Goal: Transaction & Acquisition: Book appointment/travel/reservation

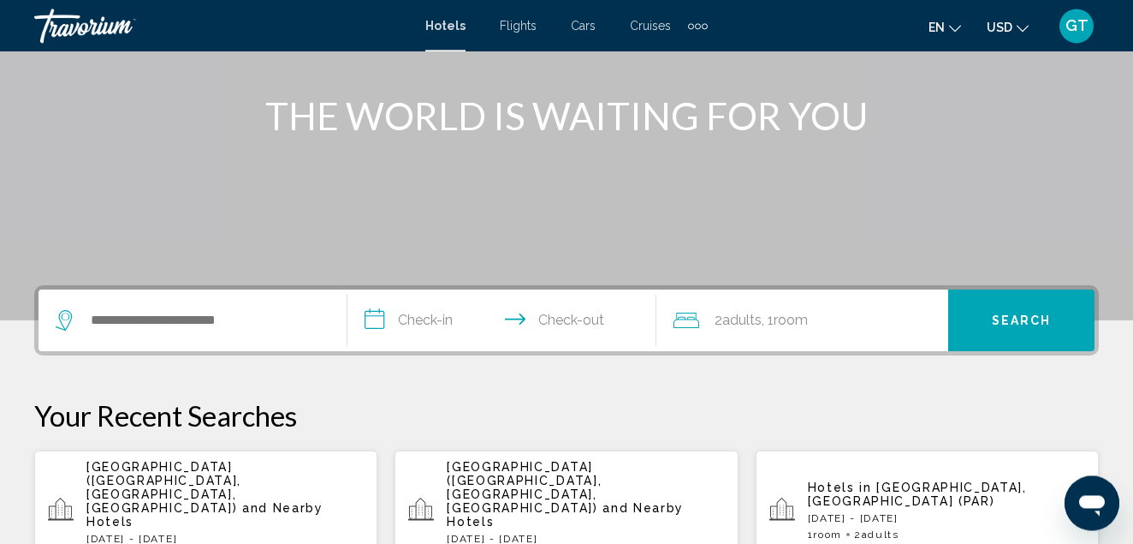
scroll to position [262, 0]
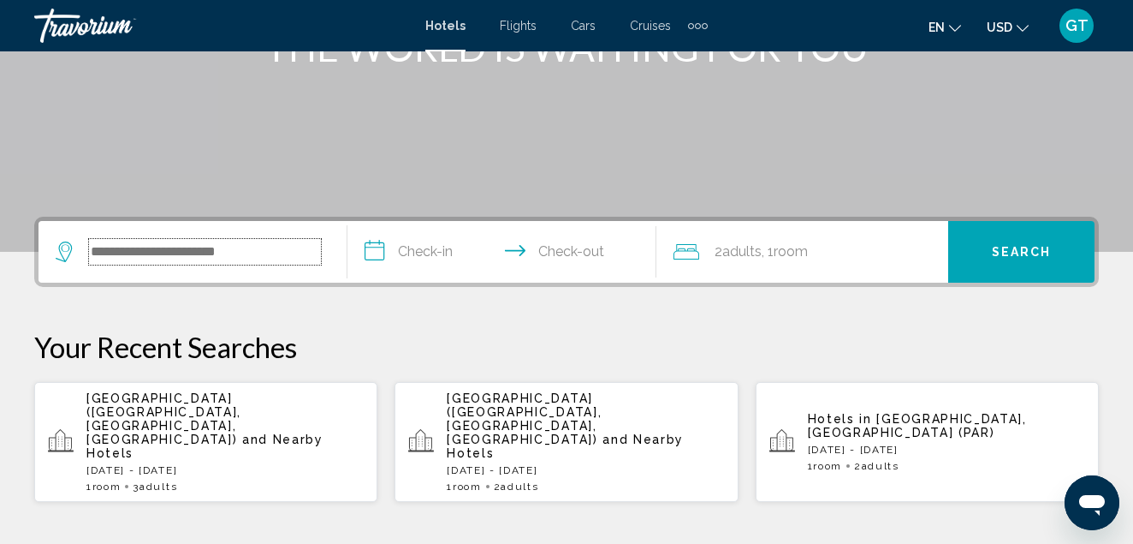
click at [264, 248] on input "Search widget" at bounding box center [205, 252] width 232 height 26
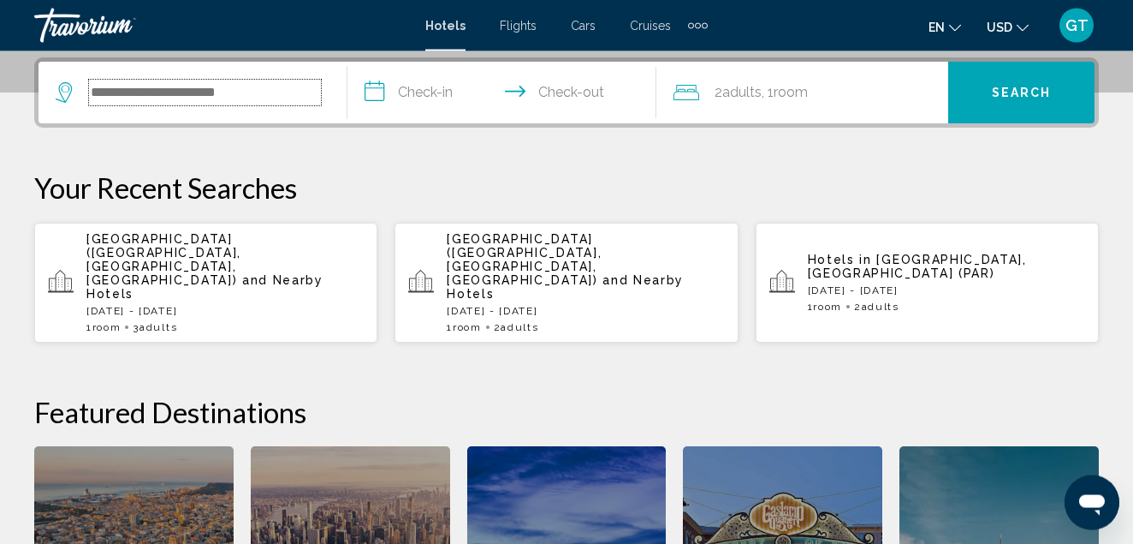
scroll to position [423, 0]
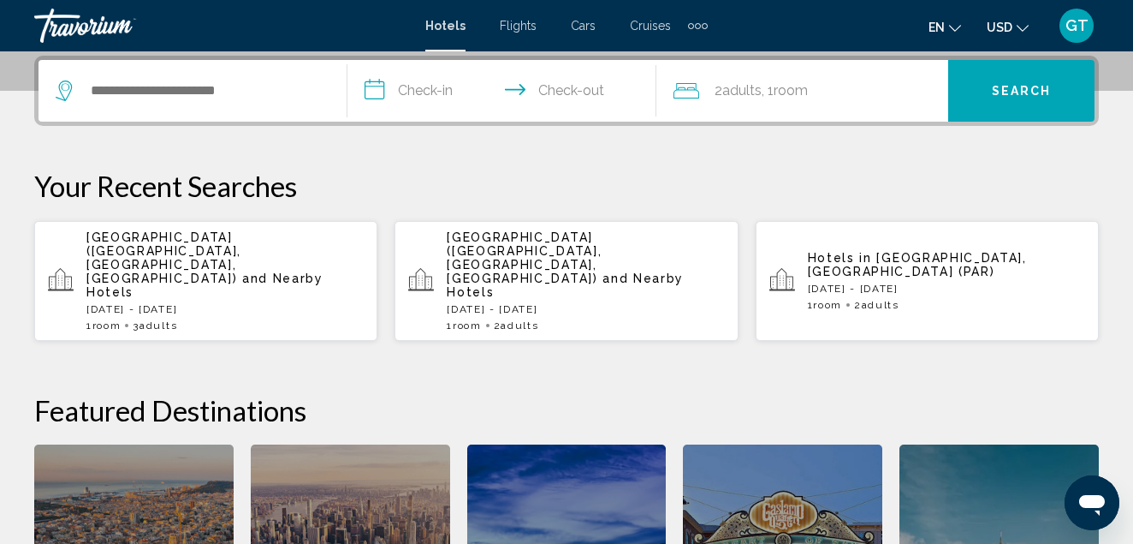
click at [520, 28] on span "Flights" at bounding box center [518, 26] width 37 height 14
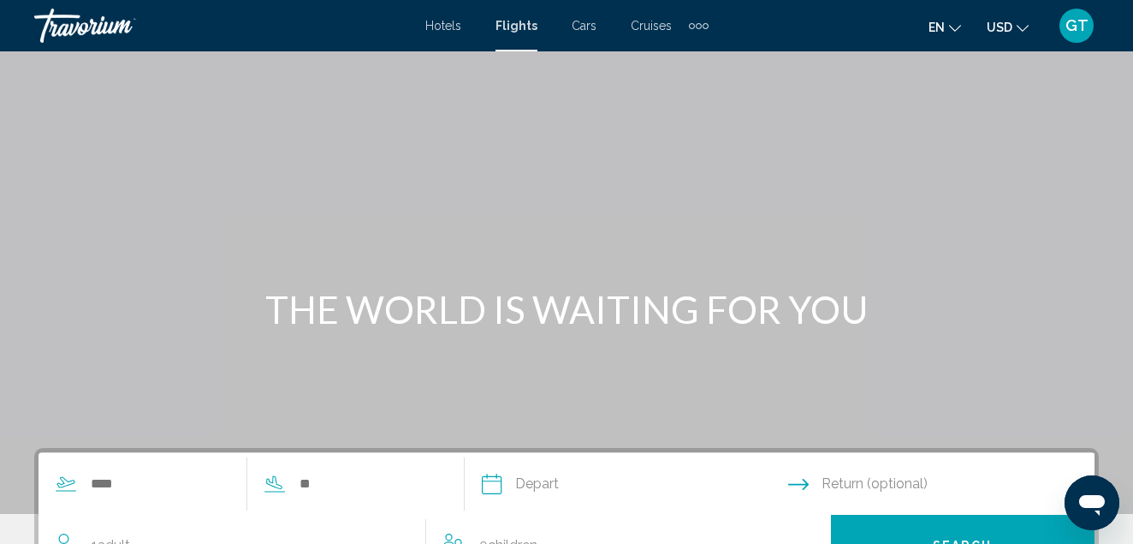
scroll to position [175, 0]
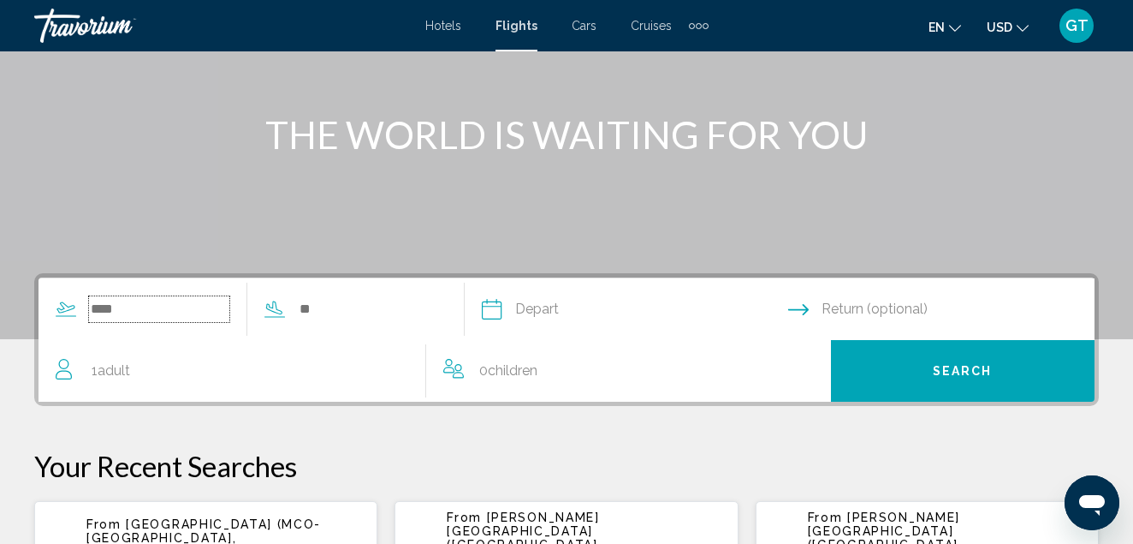
click at [180, 318] on input "Search widget" at bounding box center [159, 309] width 140 height 26
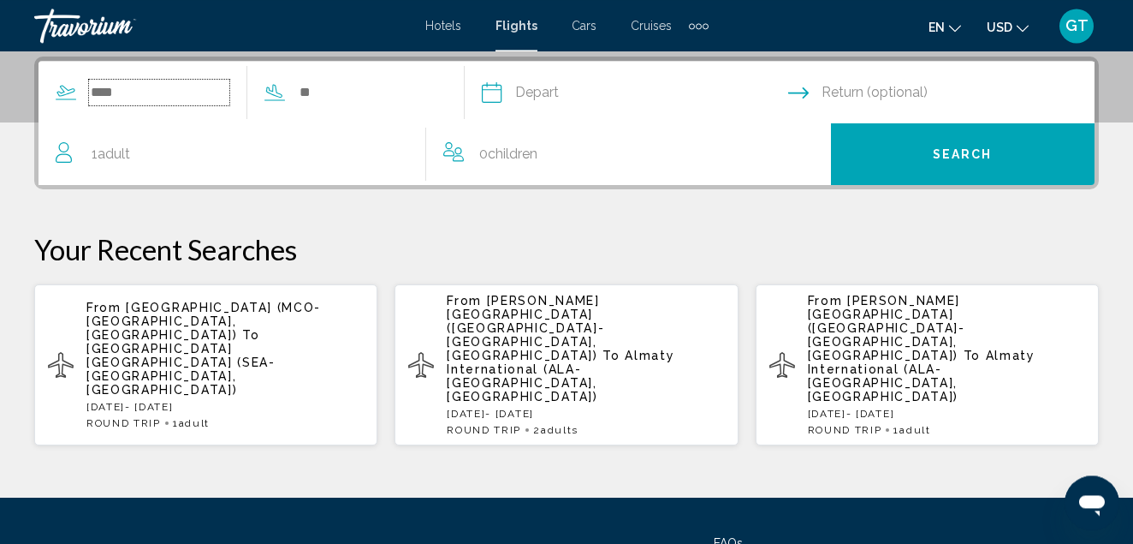
scroll to position [392, 0]
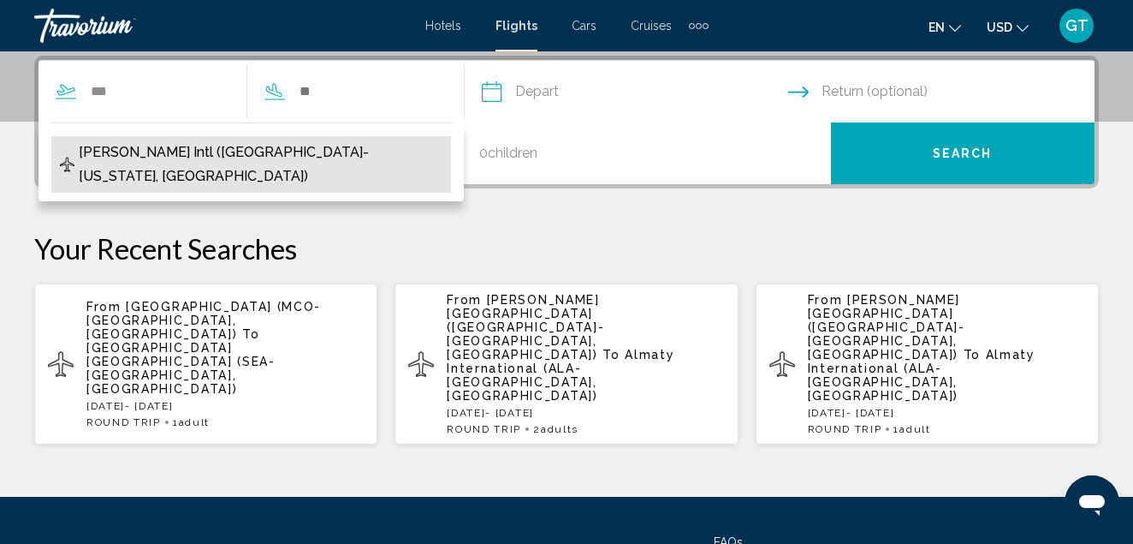
click at [134, 146] on span "[PERSON_NAME] Intl ([GEOGRAPHIC_DATA]-[US_STATE], [GEOGRAPHIC_DATA])" at bounding box center [261, 164] width 364 height 48
type input "**********"
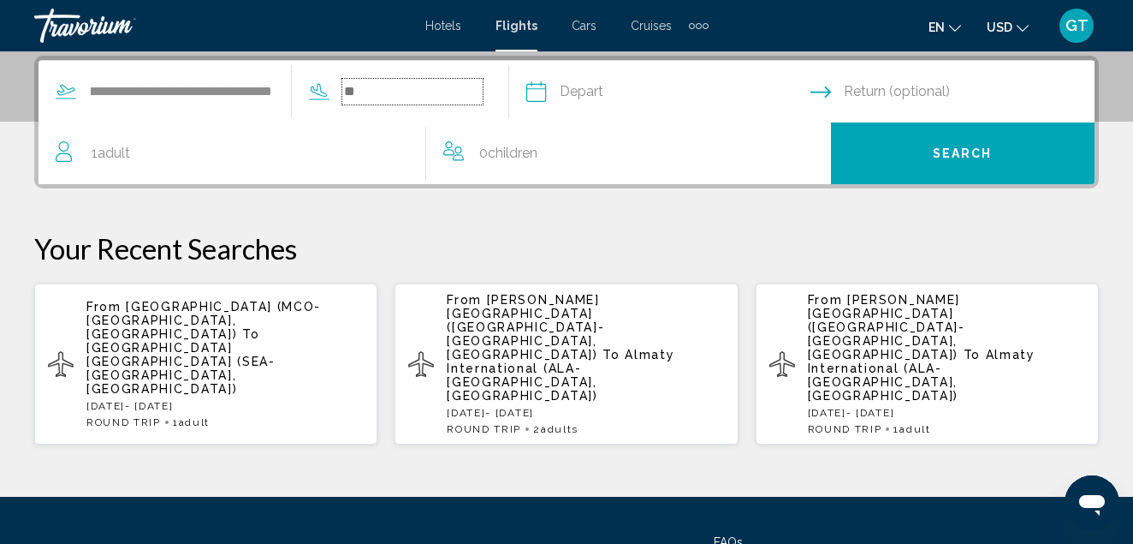
click at [374, 89] on input "Search widget" at bounding box center [412, 92] width 140 height 26
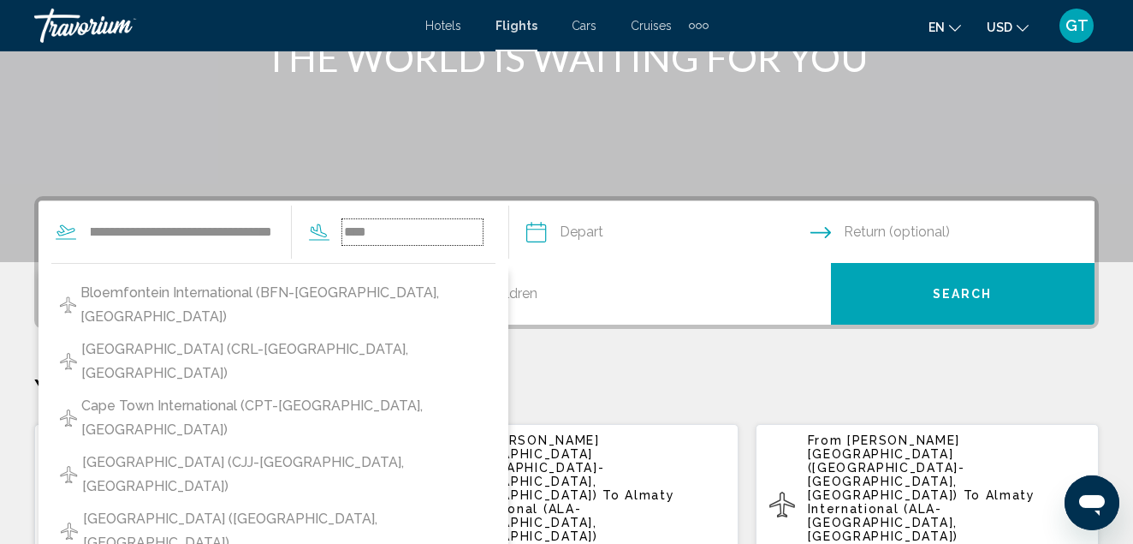
scroll to position [239, 0]
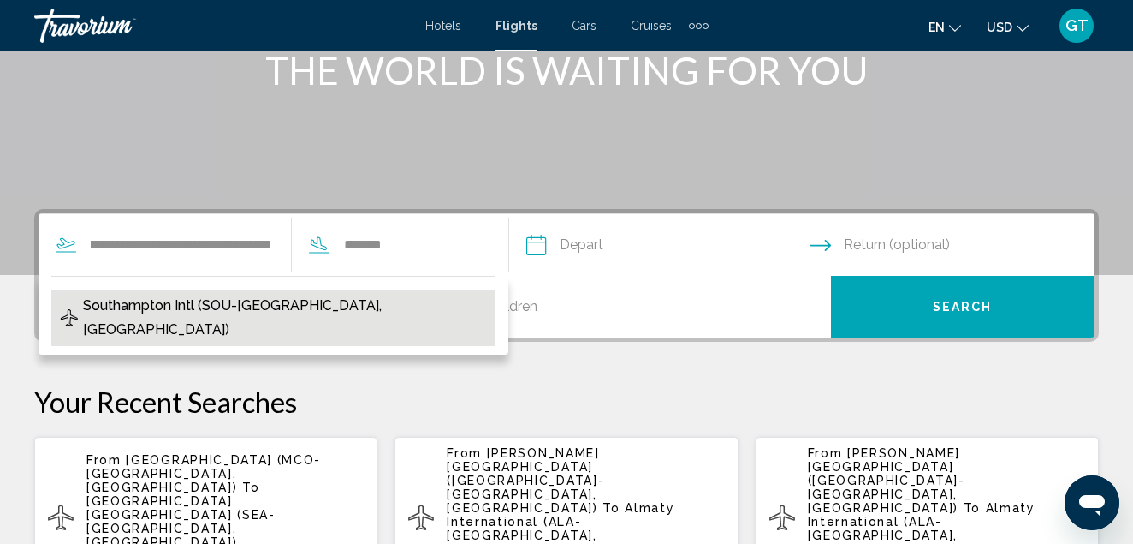
click at [290, 306] on span "Southampton Intl (SOU-[GEOGRAPHIC_DATA], [GEOGRAPHIC_DATA])" at bounding box center [285, 318] width 404 height 48
type input "**********"
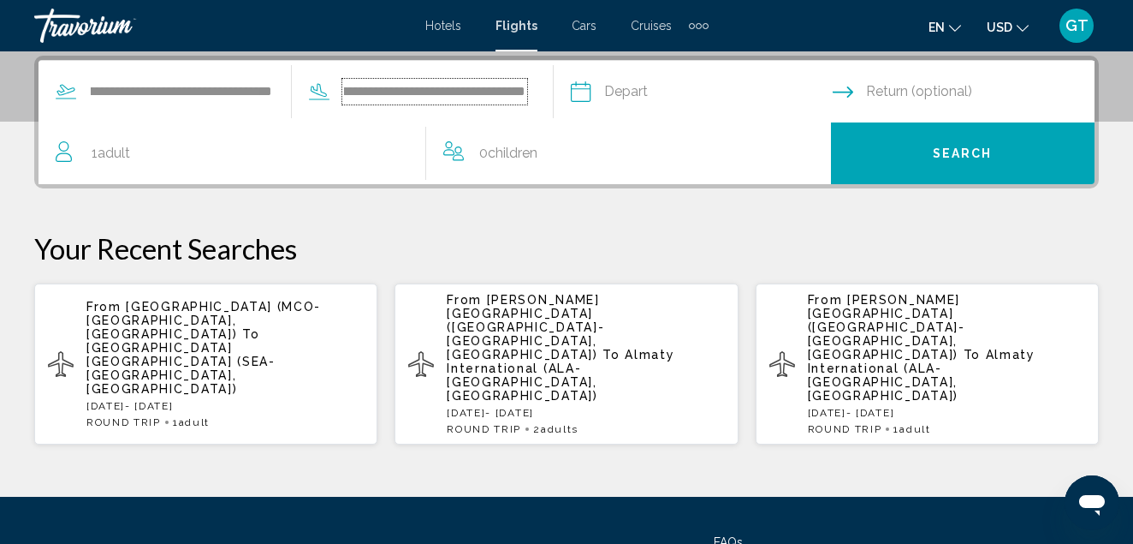
scroll to position [305, 0]
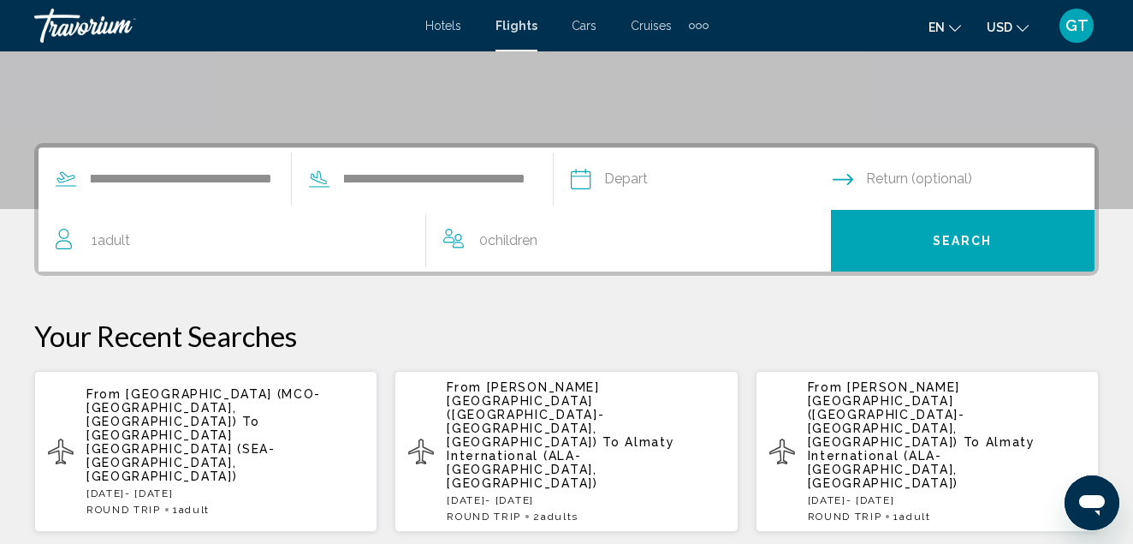
click at [634, 181] on input "Depart date" at bounding box center [701, 181] width 269 height 67
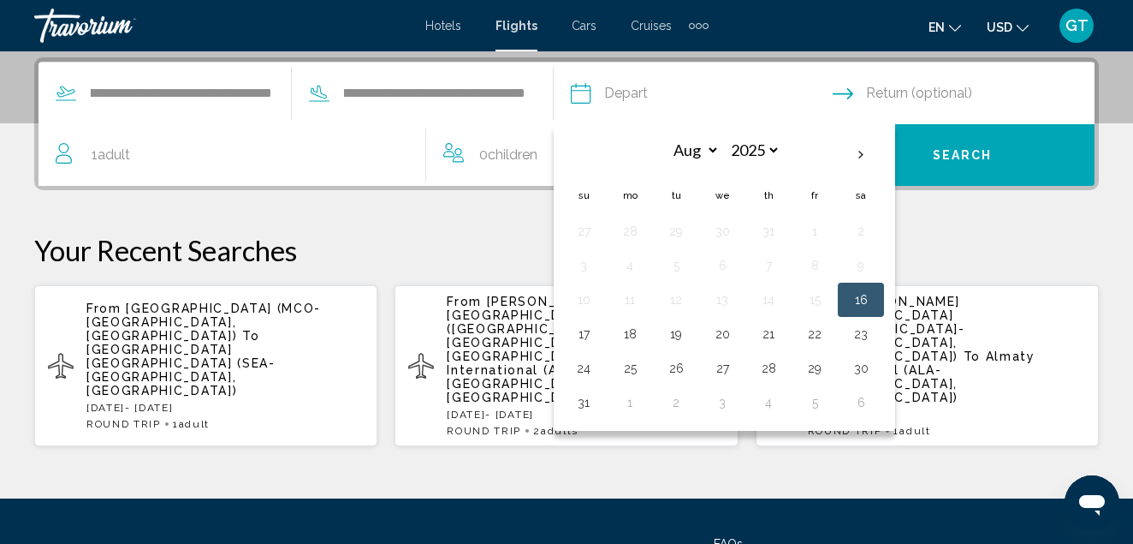
scroll to position [392, 0]
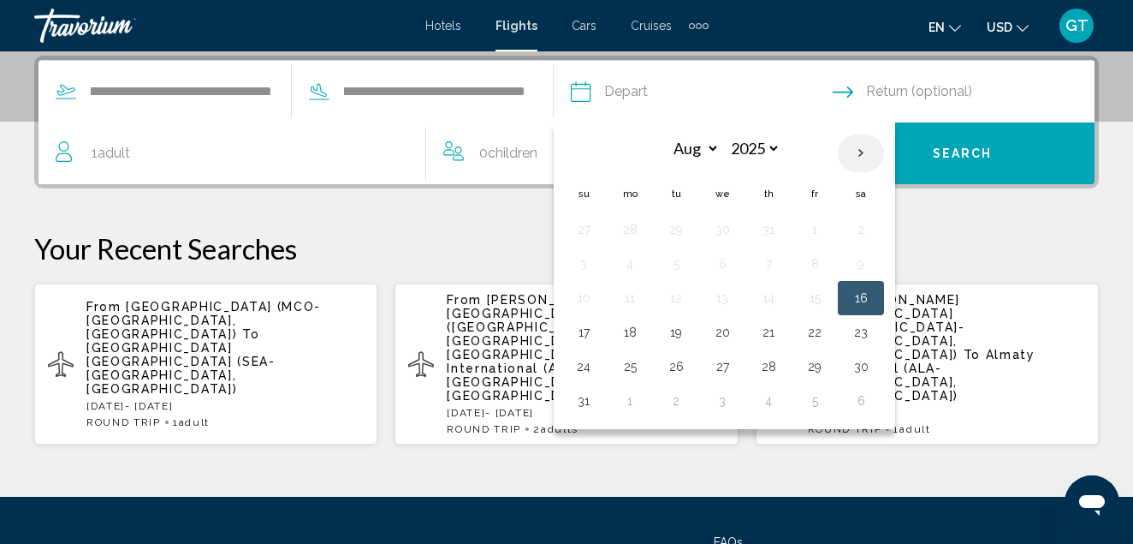
click at [864, 152] on th "Next month" at bounding box center [861, 153] width 46 height 38
select select "*"
click at [814, 229] on button "3" at bounding box center [814, 229] width 27 height 24
type input "**********"
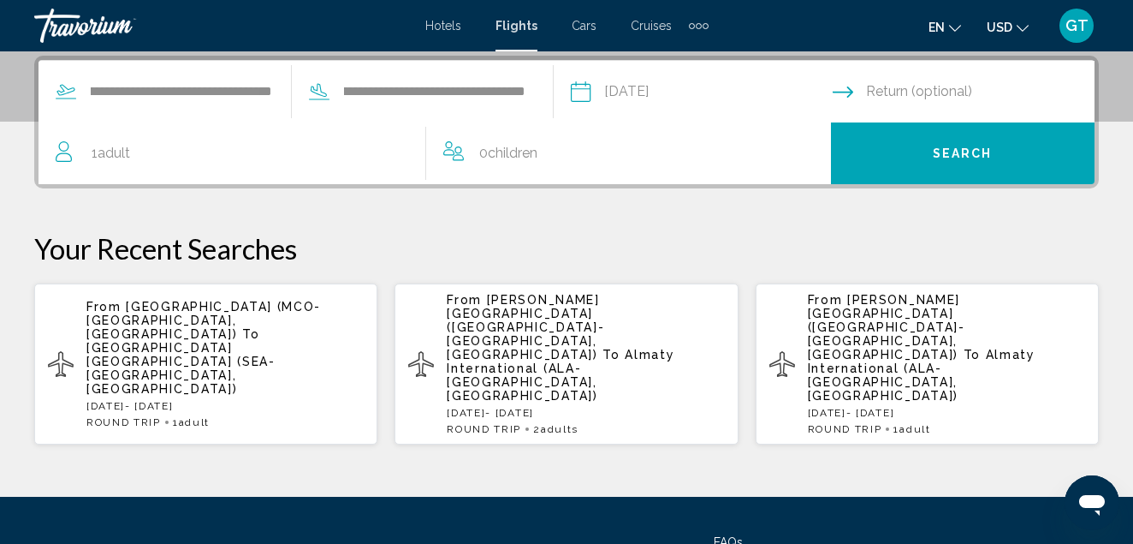
click at [941, 93] on input "Return date" at bounding box center [967, 94] width 269 height 67
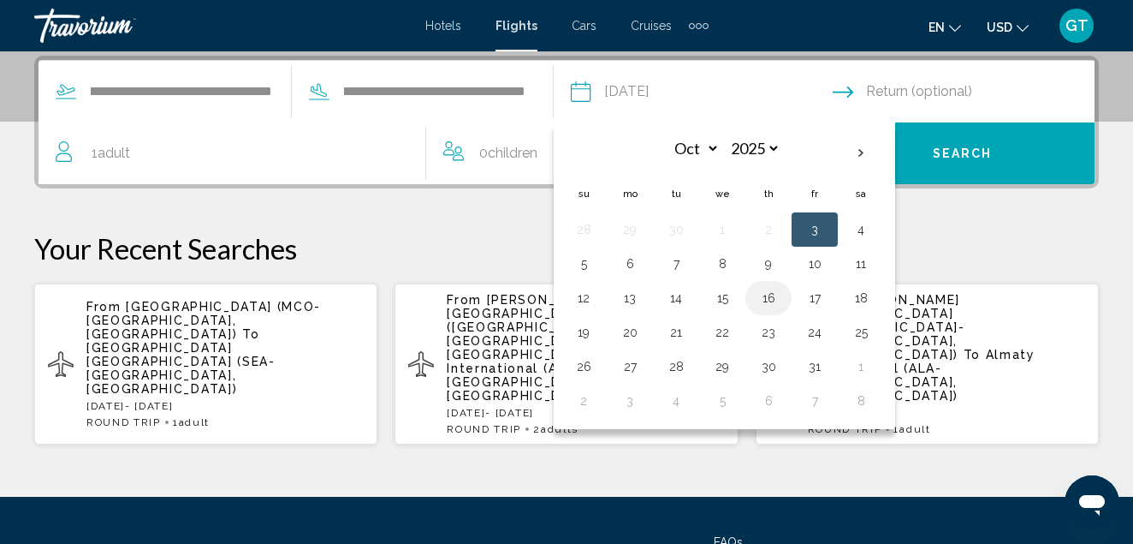
click at [770, 300] on button "16" at bounding box center [768, 298] width 27 height 24
type input "**********"
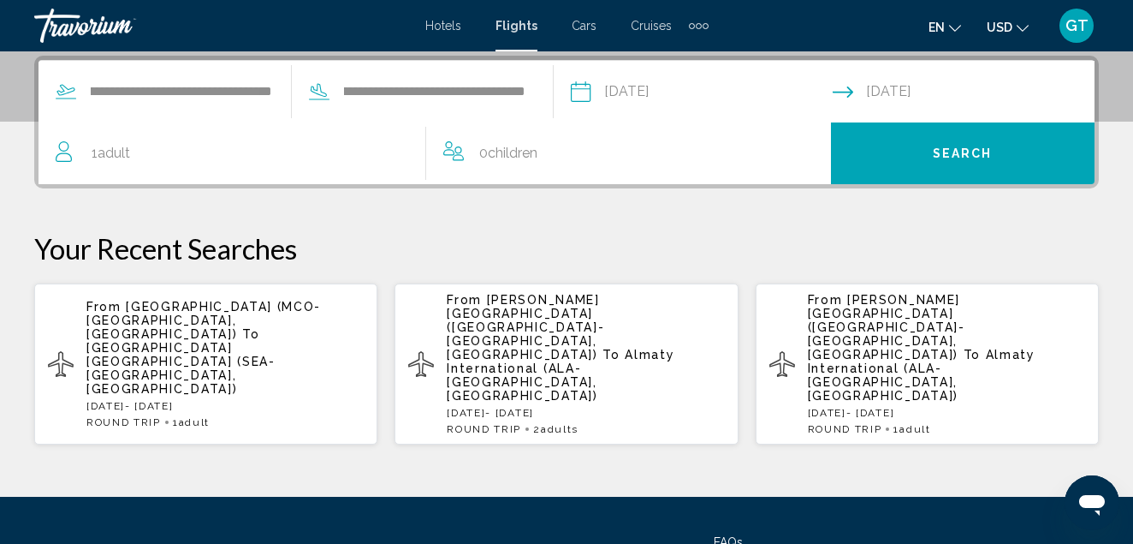
click at [148, 152] on div "1 Adult Adults" at bounding box center [241, 153] width 370 height 24
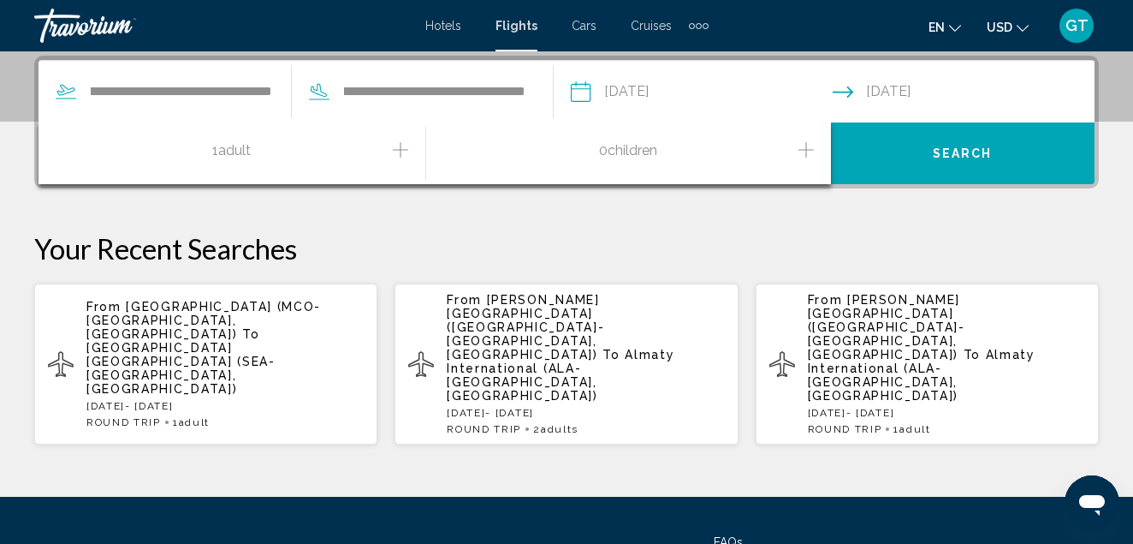
click at [398, 152] on icon "Increment adults" at bounding box center [400, 150] width 15 height 21
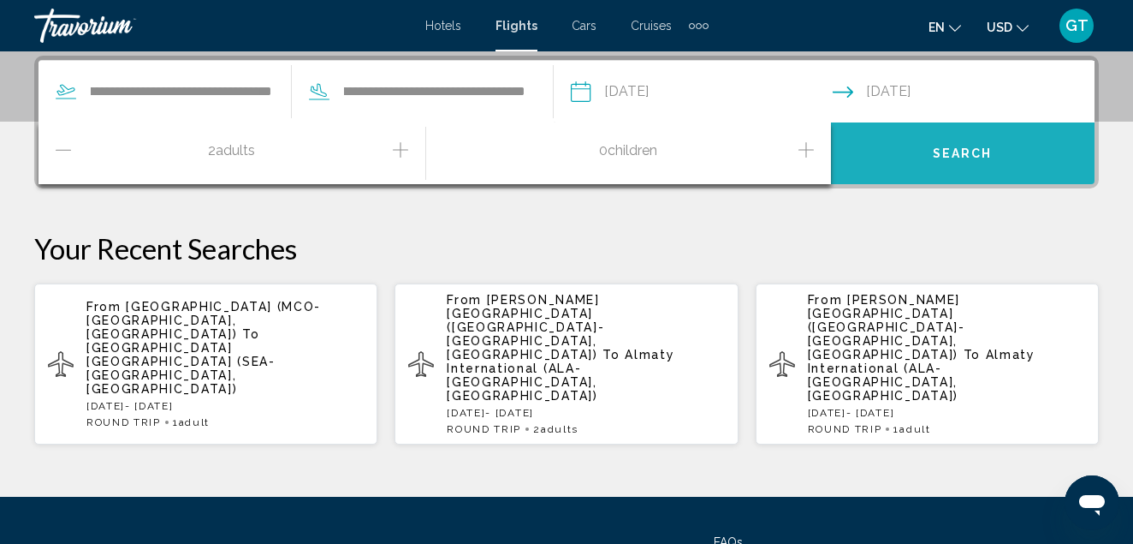
click at [966, 152] on span "Search" at bounding box center [963, 154] width 60 height 14
